Goal: Transaction & Acquisition: Purchase product/service

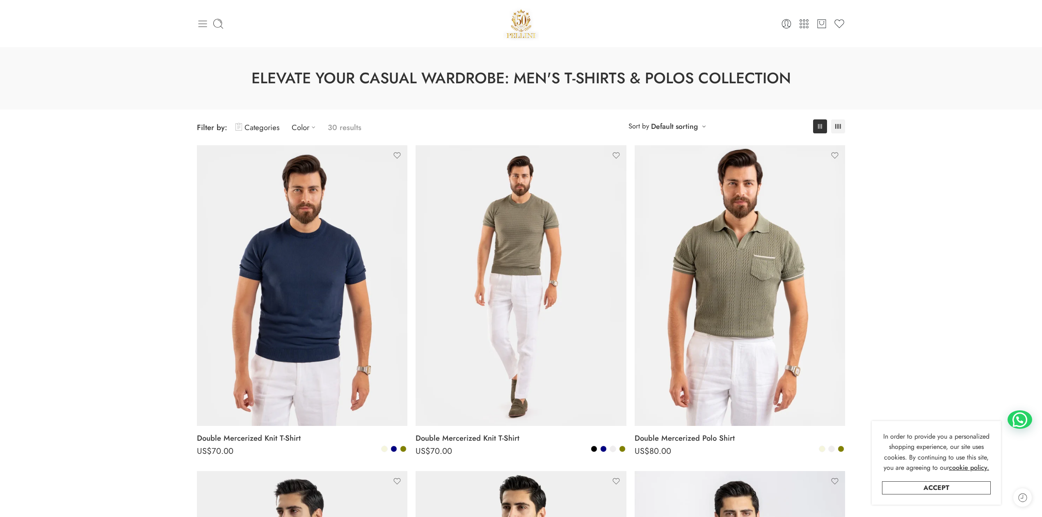
click at [204, 23] on icon at bounding box center [203, 24] width 9 height 7
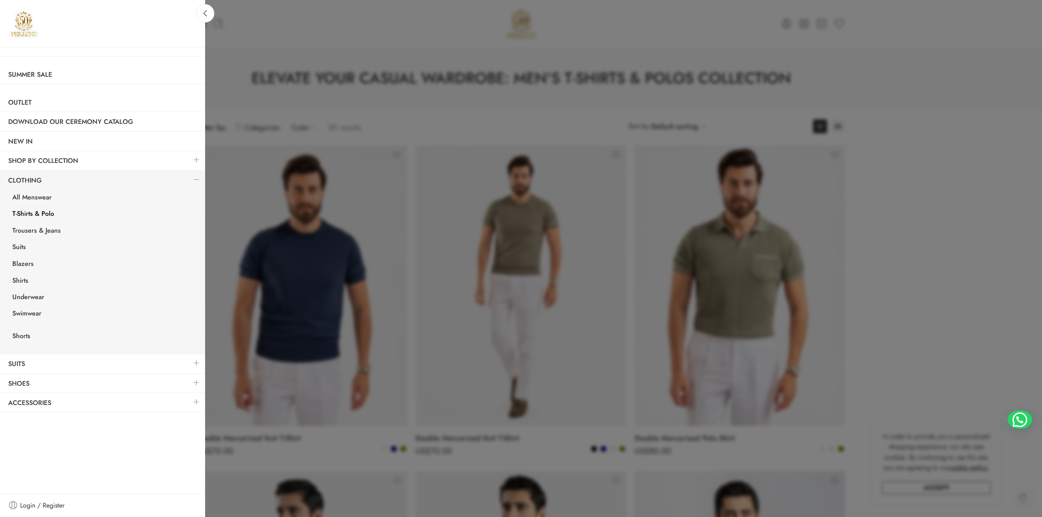
click at [43, 210] on link "T-Shirts & Polo" at bounding box center [104, 214] width 201 height 17
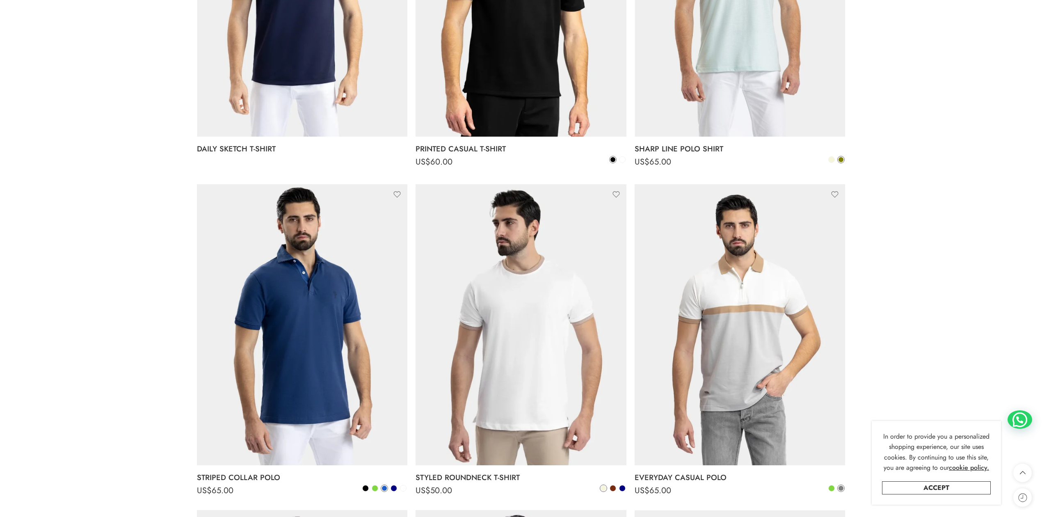
scroll to position [911, 0]
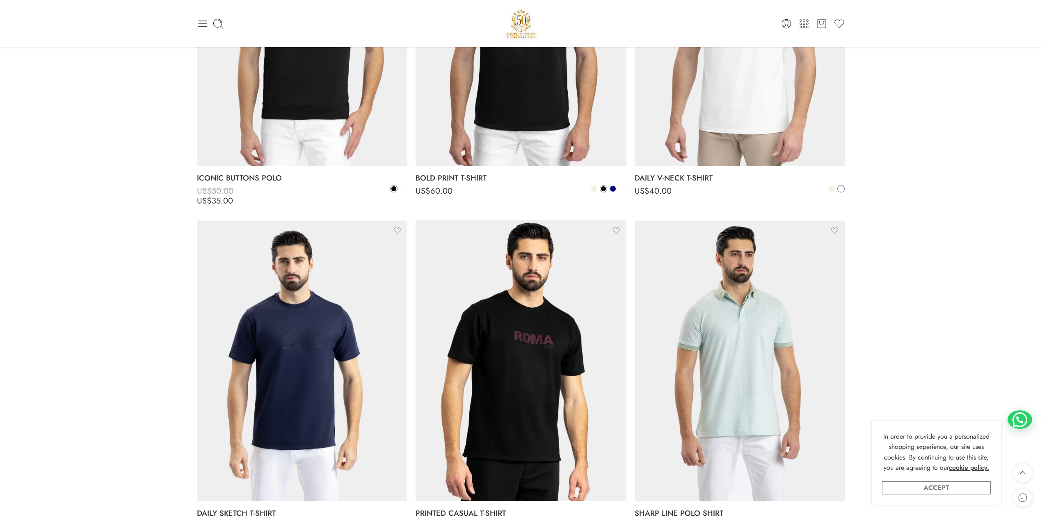
click at [928, 484] on link "Accept" at bounding box center [936, 487] width 109 height 13
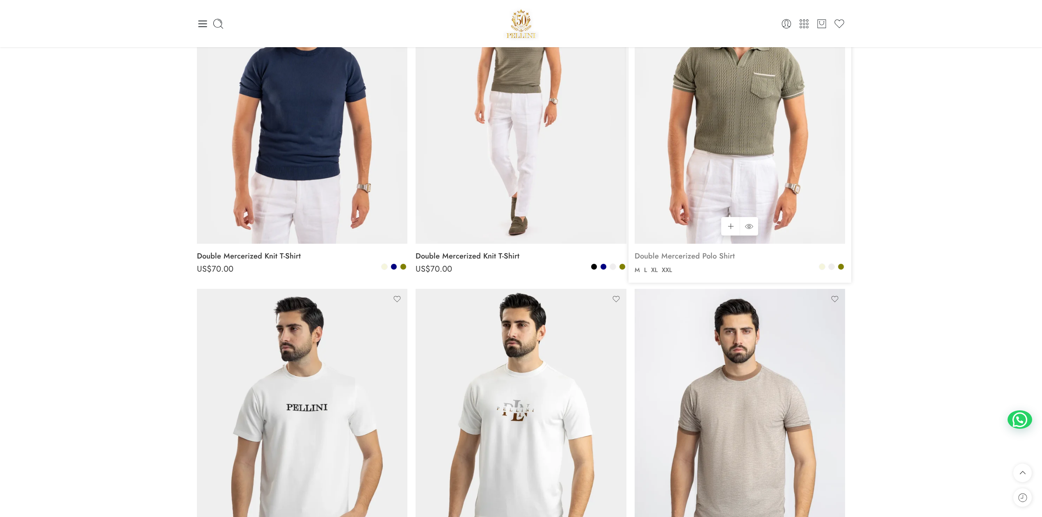
scroll to position [0, 0]
